Goal: Check status: Check status

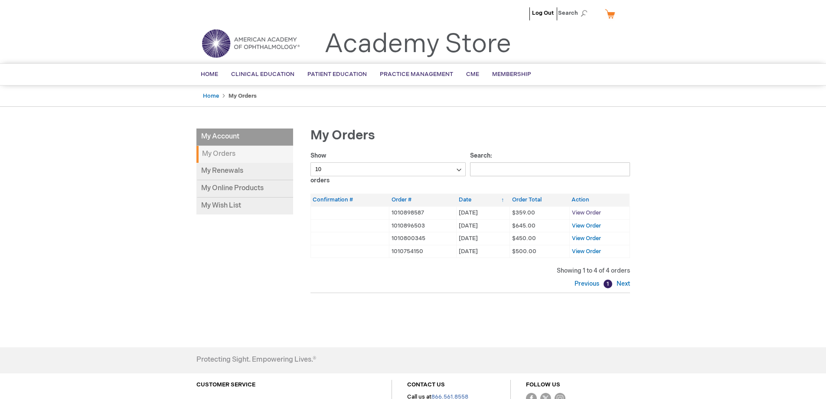
click at [584, 212] on span "View Order" at bounding box center [586, 212] width 29 height 7
